Goal: Information Seeking & Learning: Check status

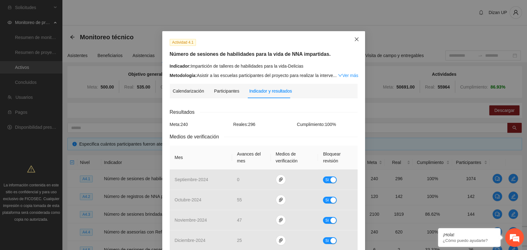
click at [354, 38] on icon "close" at bounding box center [356, 39] width 5 height 5
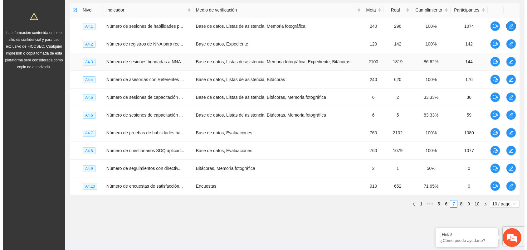
scroll to position [157, 0]
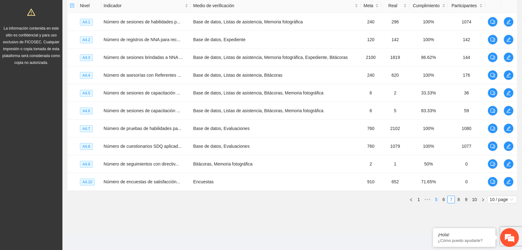
click at [436, 201] on link "5" at bounding box center [435, 199] width 7 height 7
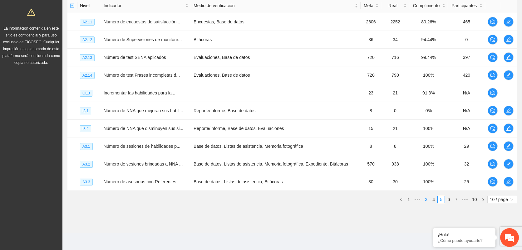
click at [427, 199] on link "3" at bounding box center [425, 199] width 7 height 7
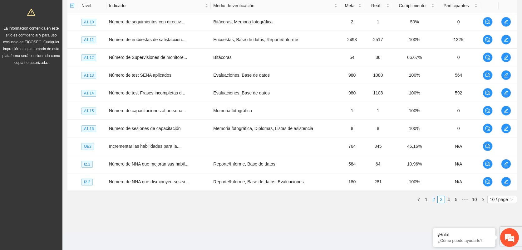
click at [431, 198] on link "2" at bounding box center [433, 199] width 7 height 7
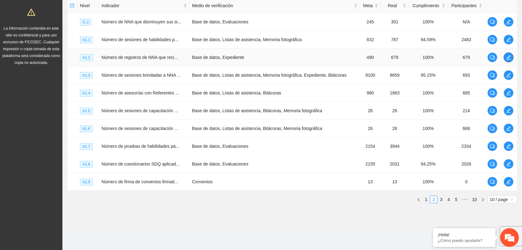
click at [505, 57] on span "edit" at bounding box center [508, 57] width 9 height 5
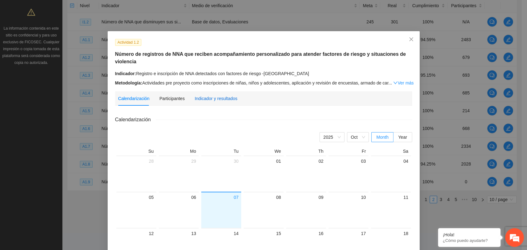
click at [205, 95] on div "Indicador y resultados" at bounding box center [216, 98] width 43 height 7
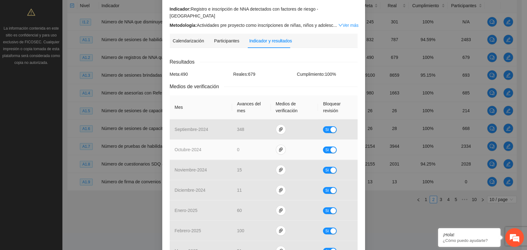
scroll to position [35, 0]
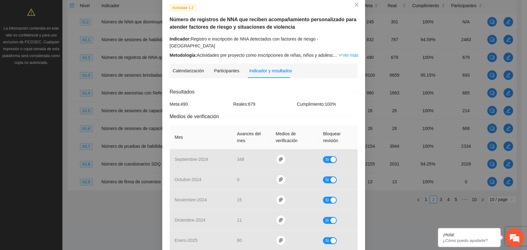
click at [347, 53] on link "Ver más" at bounding box center [348, 55] width 20 height 5
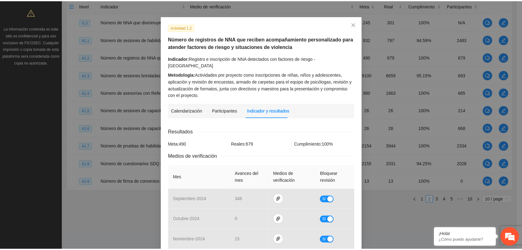
scroll to position [0, 0]
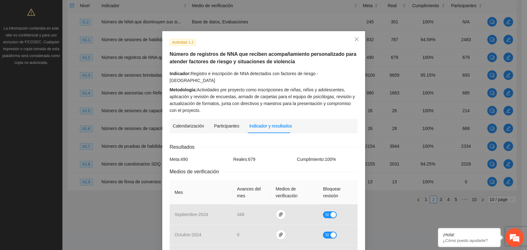
click at [195, 18] on div "Actividad 1.2 Número de registros de NNA que reciben acompañamiento personaliza…" at bounding box center [263, 125] width 527 height 250
click at [354, 41] on icon "close" at bounding box center [356, 39] width 5 height 5
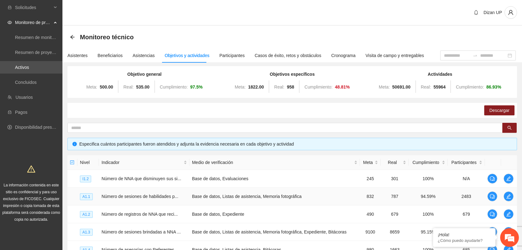
click at [70, 37] on icon "arrow-left" at bounding box center [72, 37] width 5 height 5
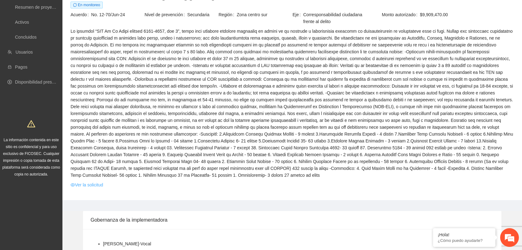
scroll to position [104, 0]
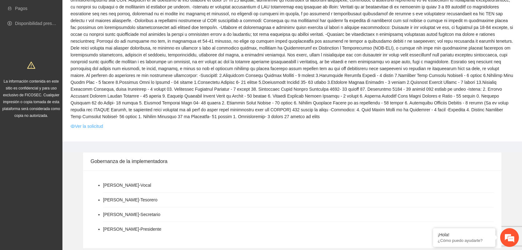
click at [88, 123] on link "Ver la solicitud" at bounding box center [87, 126] width 32 height 7
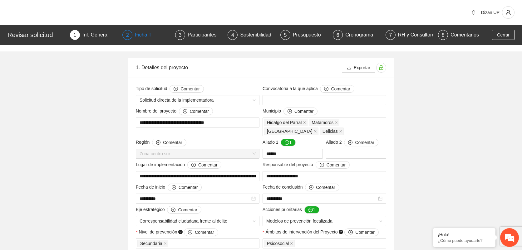
click at [137, 37] on div "2 Ficha T" at bounding box center [145, 35] width 47 height 10
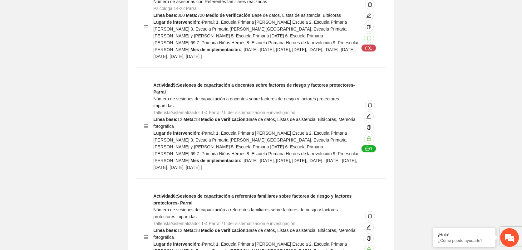
scroll to position [5096, 0]
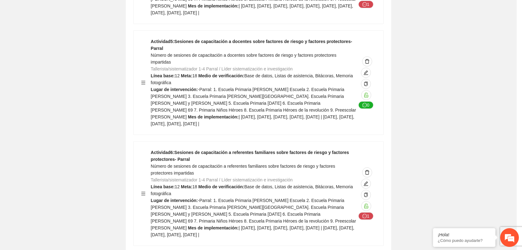
type textarea "**********"
type input "**********"
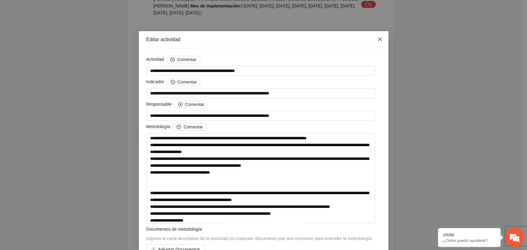
click at [378, 39] on icon "close" at bounding box center [380, 39] width 5 height 5
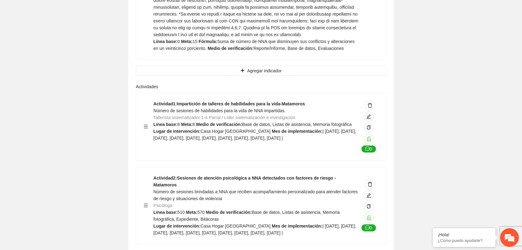
scroll to position [6760, 0]
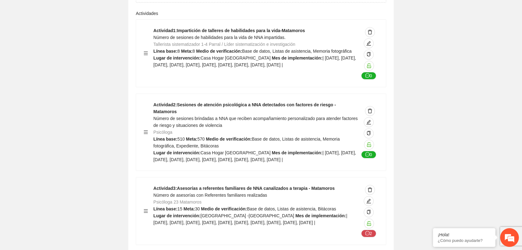
drag, startPoint x: 159, startPoint y: 172, endPoint x: 302, endPoint y: 183, distance: 144.2
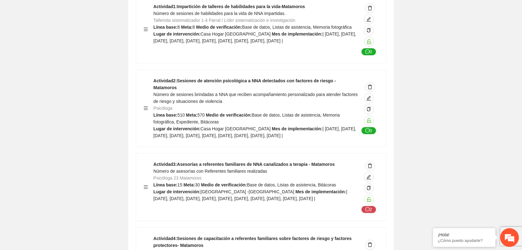
scroll to position [6829, 0]
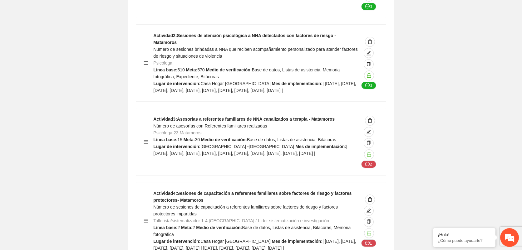
drag, startPoint x: 160, startPoint y: 179, endPoint x: 293, endPoint y: 182, distance: 133.0
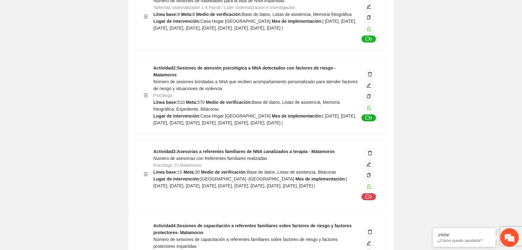
scroll to position [6760, 0]
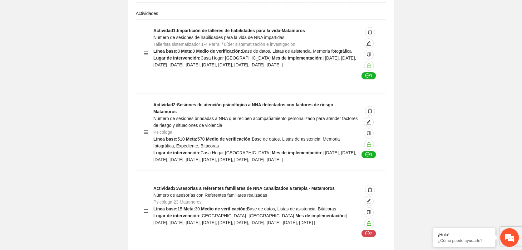
drag, startPoint x: 175, startPoint y: 175, endPoint x: 283, endPoint y: 178, distance: 108.3
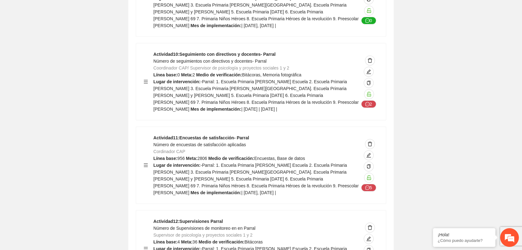
scroll to position [5651, 0]
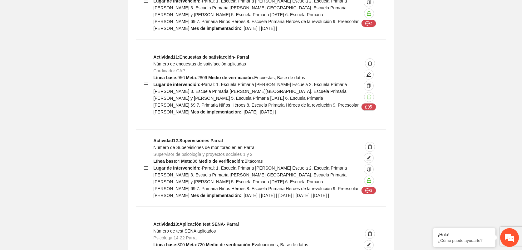
drag, startPoint x: 191, startPoint y: 149, endPoint x: 127, endPoint y: 146, distance: 64.7
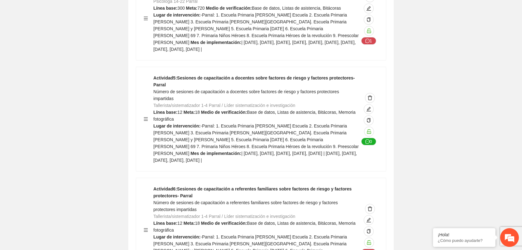
scroll to position [5055, 0]
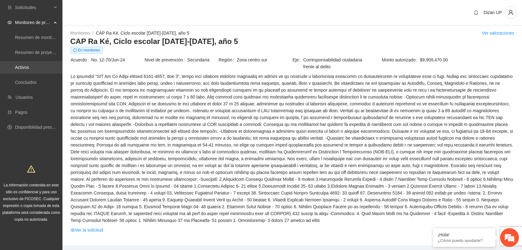
click at [27, 68] on link "Activos" at bounding box center [22, 67] width 14 height 5
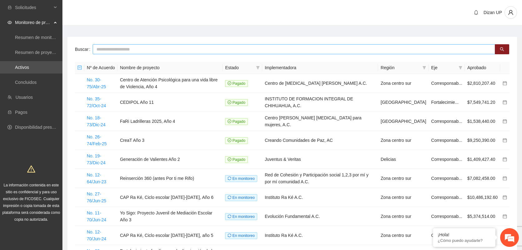
click at [143, 48] on input "text" at bounding box center [294, 49] width 402 height 10
type input "****"
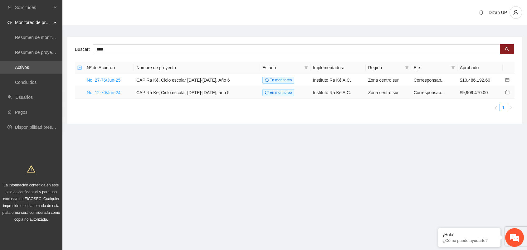
click at [102, 91] on link "No. 12-70/Jun-24" at bounding box center [104, 92] width 34 height 5
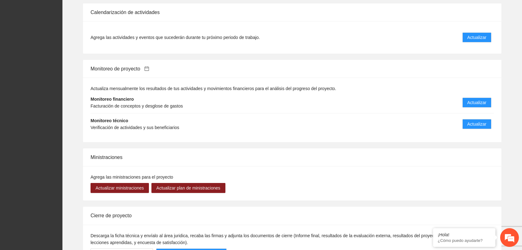
scroll to position [611, 0]
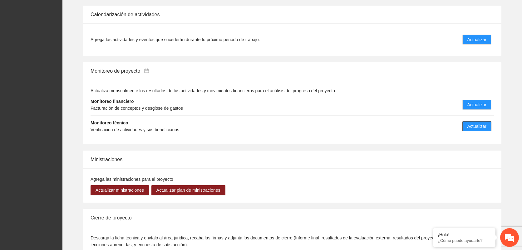
click at [480, 123] on span "Actualizar" at bounding box center [476, 126] width 19 height 7
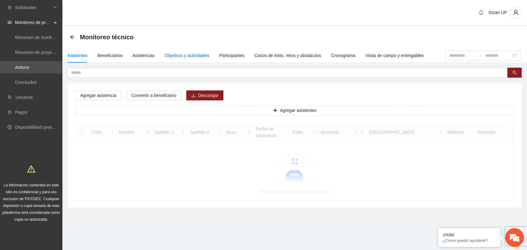
click at [187, 57] on div "Objetivos y actividades" at bounding box center [187, 55] width 45 height 7
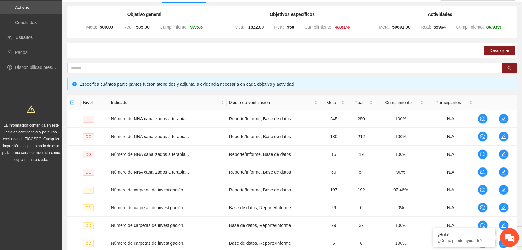
scroll to position [83, 0]
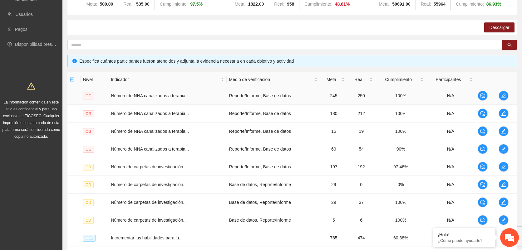
drag, startPoint x: 518, startPoint y: 75, endPoint x: 516, endPoint y: 91, distance: 17.0
click at [516, 91] on div "Objetivo general Meta: 500.00 Real: 535.00 Cumplimiento: 97.5 % Objetivos espec…" at bounding box center [291, 136] width 459 height 303
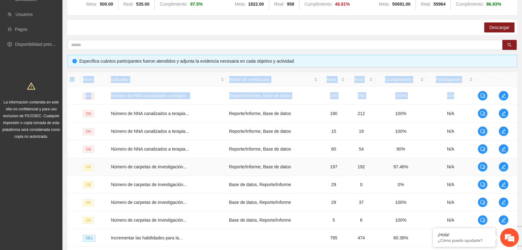
click at [433, 164] on td "N/A" at bounding box center [450, 167] width 49 height 18
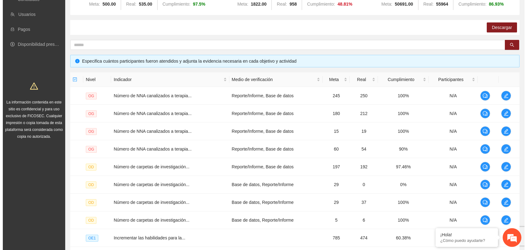
scroll to position [157, 0]
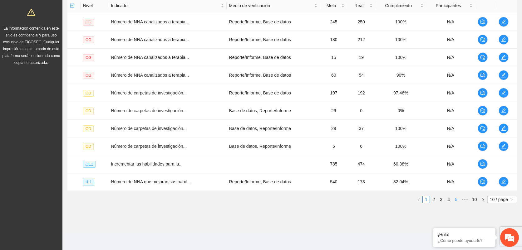
click at [453, 200] on link "5" at bounding box center [455, 199] width 7 height 7
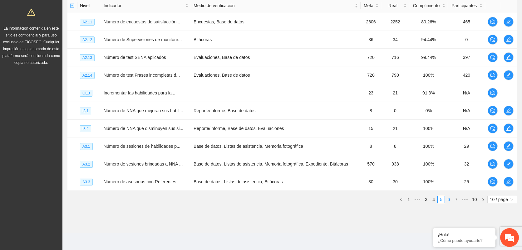
click at [450, 199] on link "6" at bounding box center [448, 199] width 7 height 7
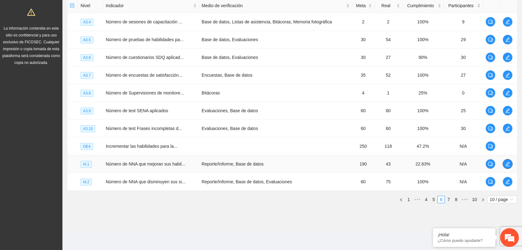
click at [510, 165] on span "edit" at bounding box center [507, 164] width 9 height 5
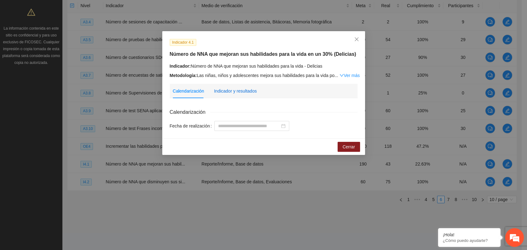
click at [232, 91] on div "Indicador y resultados" at bounding box center [235, 91] width 43 height 7
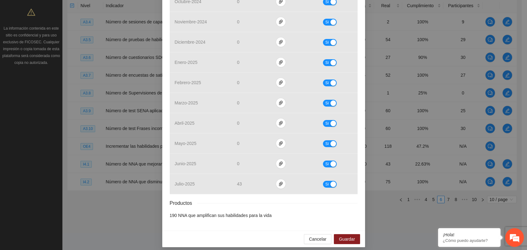
scroll to position [222, 0]
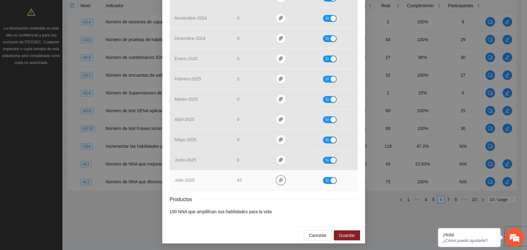
click at [279, 179] on icon "paper-clip" at bounding box center [281, 180] width 4 height 4
